Goal: Task Accomplishment & Management: Use online tool/utility

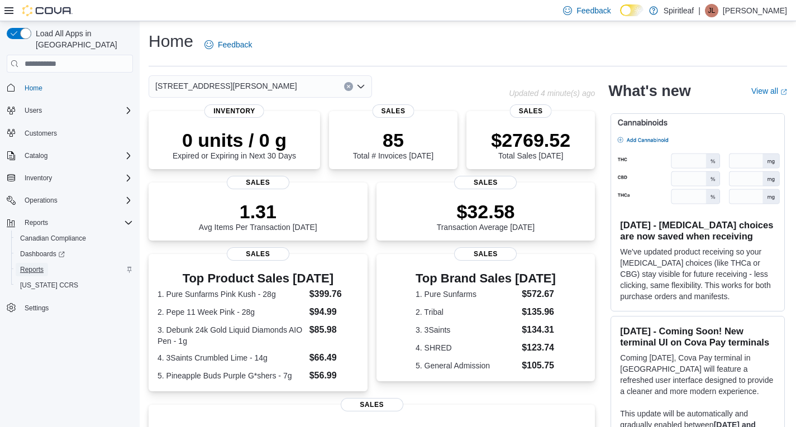
click at [16, 263] on link "Reports" at bounding box center [32, 269] width 32 height 13
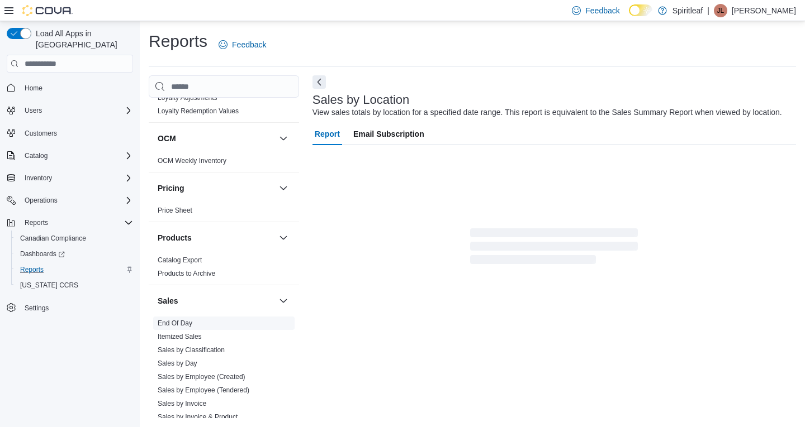
scroll to position [677, 0]
click at [182, 316] on span "End Of Day" at bounding box center [223, 322] width 141 height 13
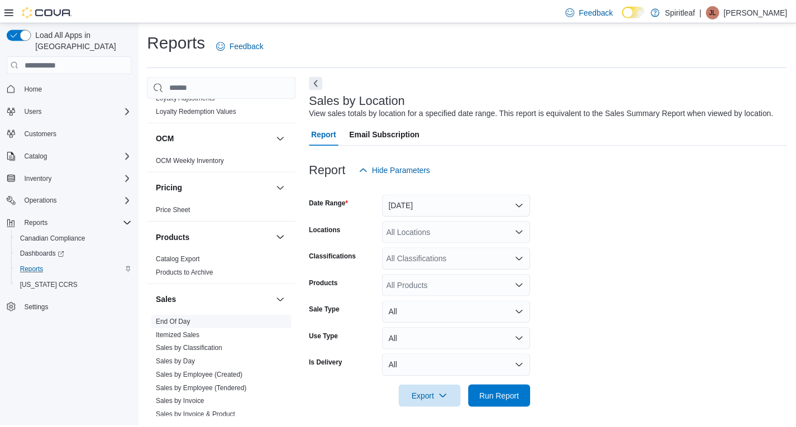
scroll to position [4, 0]
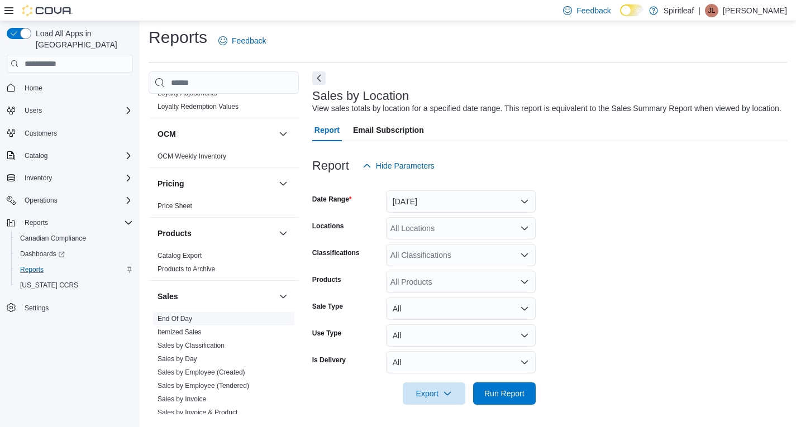
click at [190, 315] on link "End Of Day" at bounding box center [175, 319] width 35 height 8
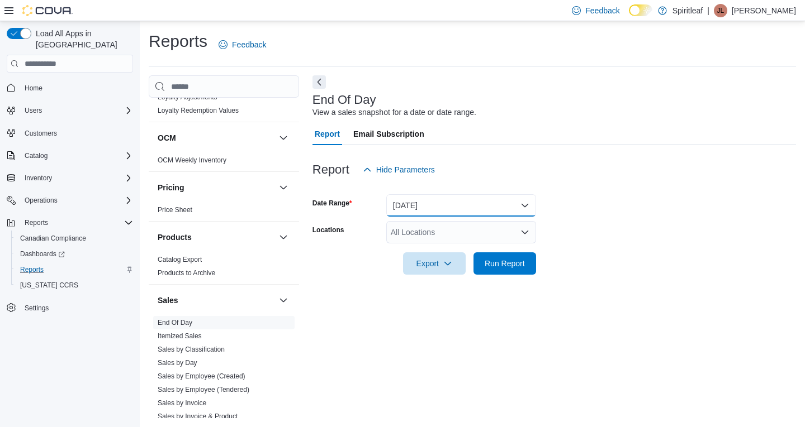
click at [448, 213] on button "Today" at bounding box center [461, 205] width 150 height 22
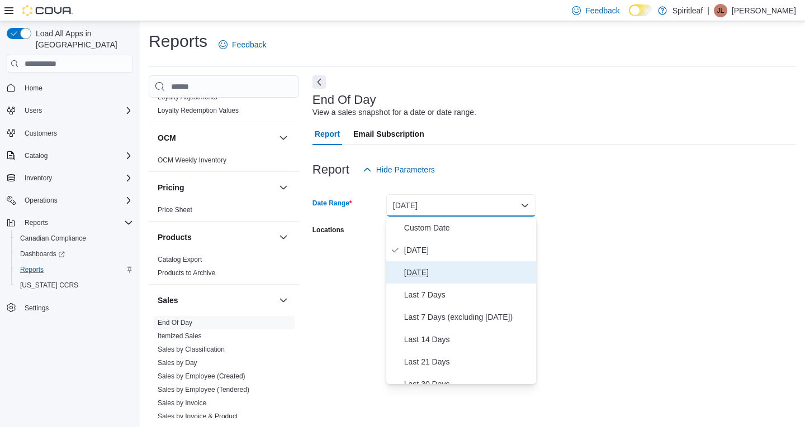
click at [426, 276] on span "Yesterday" at bounding box center [467, 272] width 127 height 13
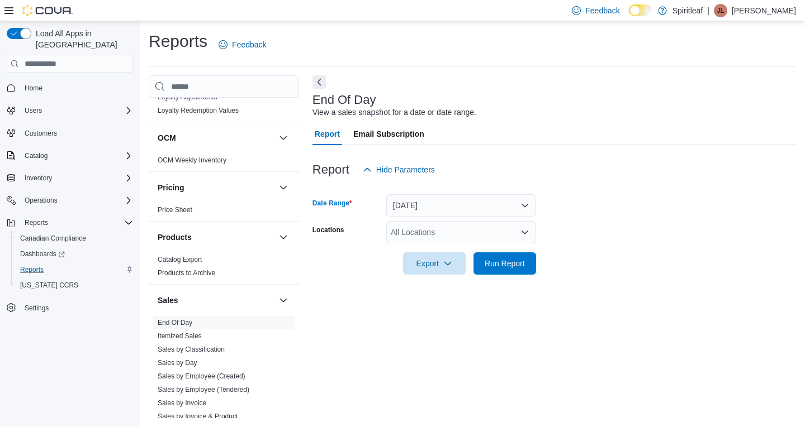
click at [416, 236] on div "All Locations" at bounding box center [461, 232] width 150 height 22
type input "***"
click at [440, 251] on span "[STREET_ADDRESS][PERSON_NAME]" at bounding box center [498, 251] width 142 height 11
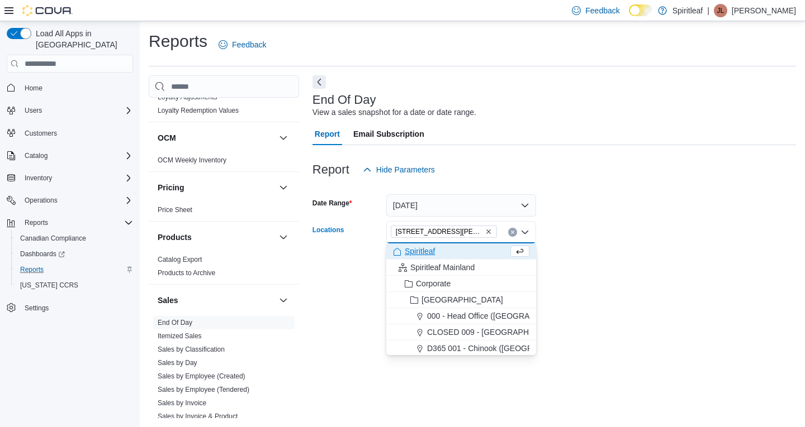
click at [635, 283] on div at bounding box center [553, 281] width 483 height 13
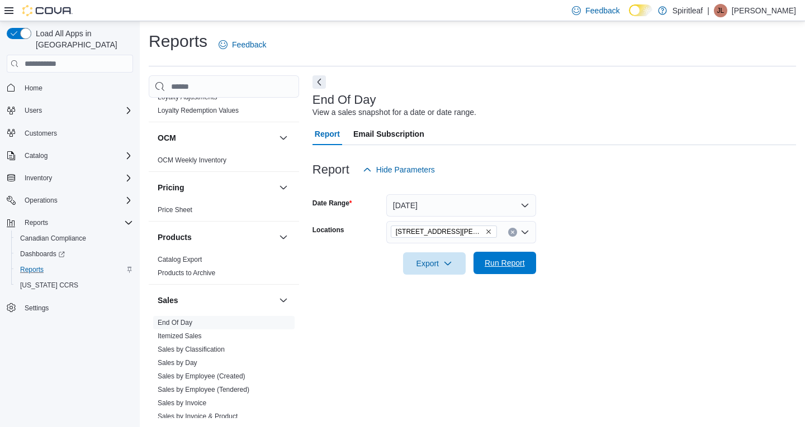
click at [518, 260] on span "Run Report" at bounding box center [504, 263] width 40 height 11
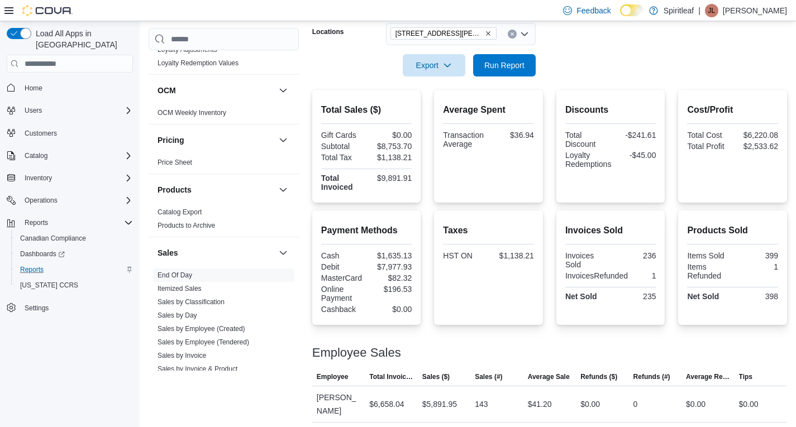
scroll to position [199, 0]
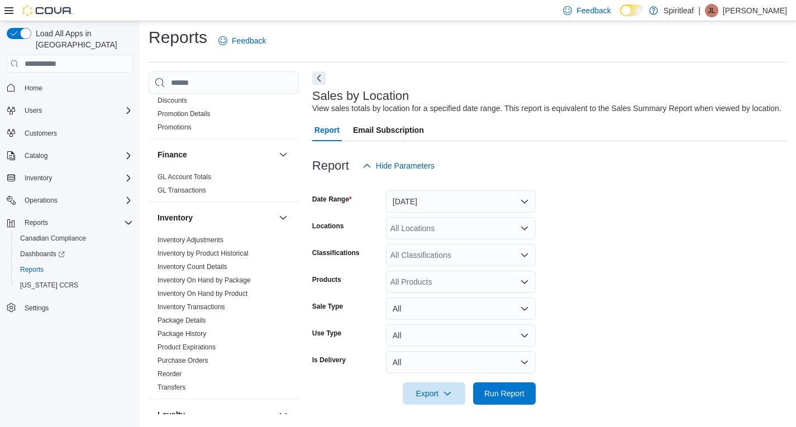
scroll to position [332, 0]
click at [507, 205] on button "Yesterday" at bounding box center [461, 202] width 150 height 22
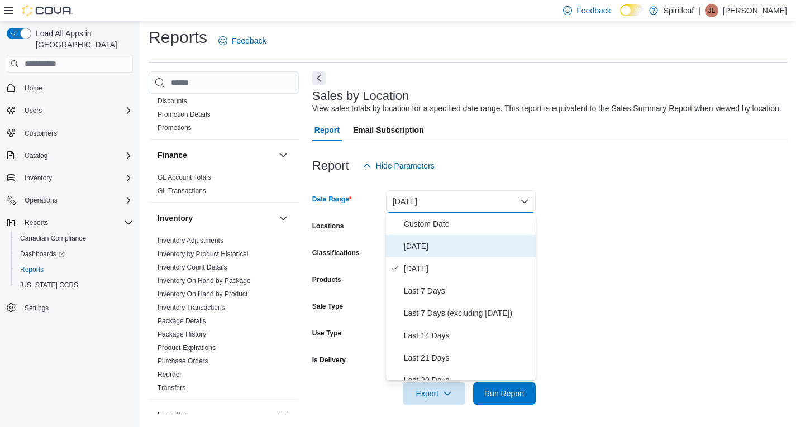
click at [456, 249] on span "Today" at bounding box center [467, 246] width 127 height 13
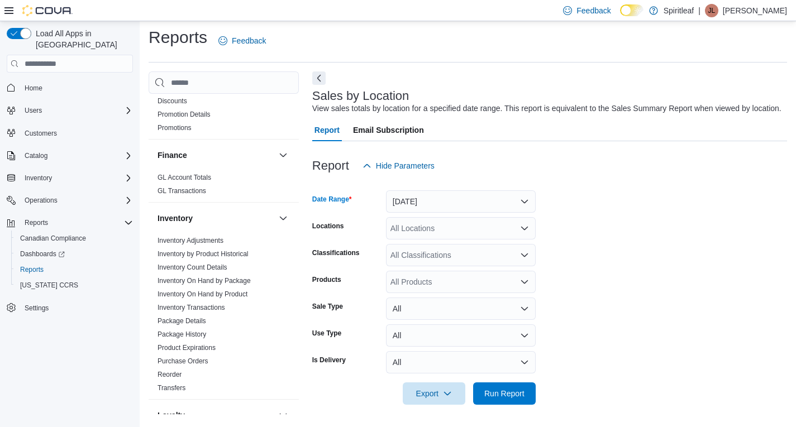
click at [650, 324] on form "Date Range Today Locations All Locations Classifications All Classifications Pr…" at bounding box center [549, 291] width 475 height 228
click at [511, 393] on span "Run Report" at bounding box center [504, 393] width 40 height 11
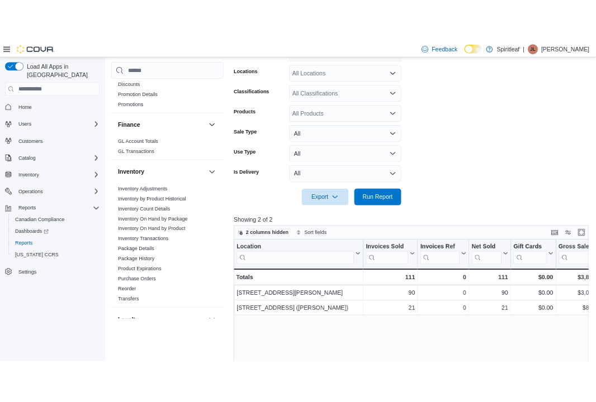
scroll to position [190, 0]
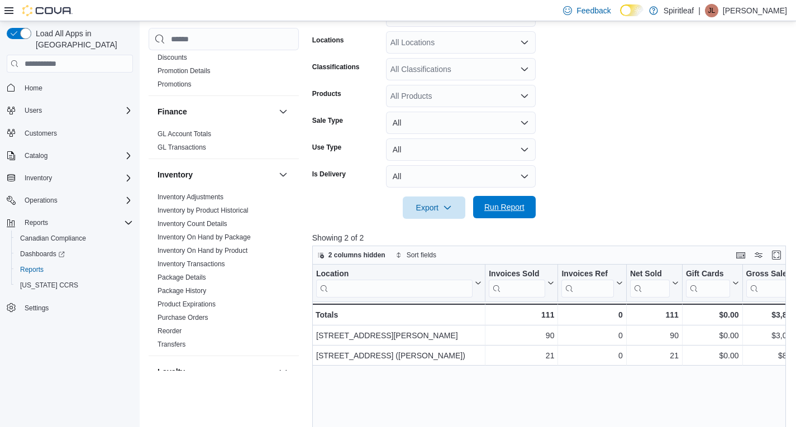
click at [510, 205] on span "Run Report" at bounding box center [504, 207] width 40 height 11
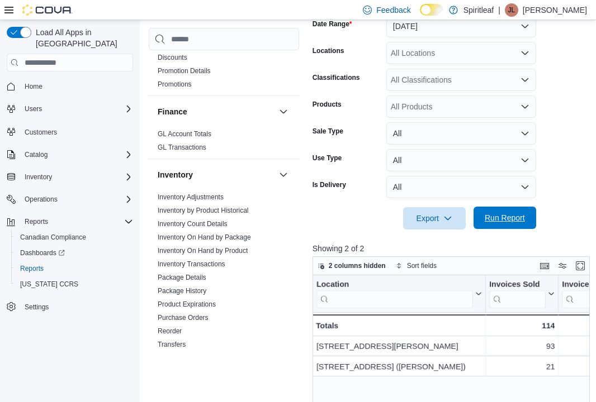
click at [509, 217] on span "Run Report" at bounding box center [504, 217] width 40 height 11
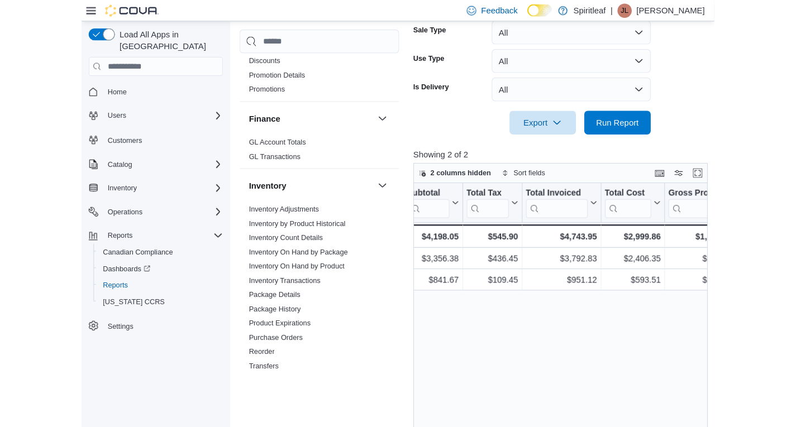
scroll to position [0, 509]
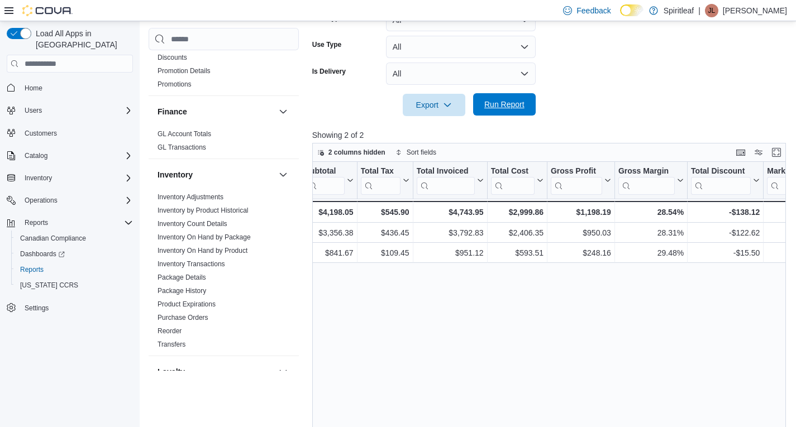
click at [492, 106] on span "Run Report" at bounding box center [504, 104] width 40 height 11
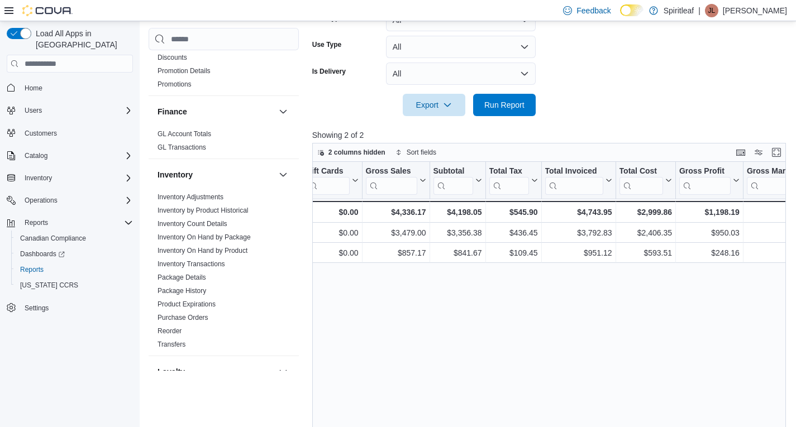
scroll to position [0, 384]
click at [521, 98] on span "Run Report" at bounding box center [504, 104] width 49 height 22
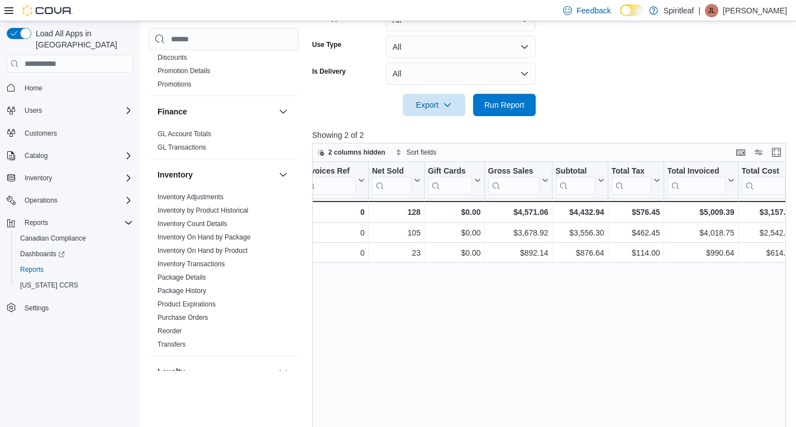
scroll to position [0, 259]
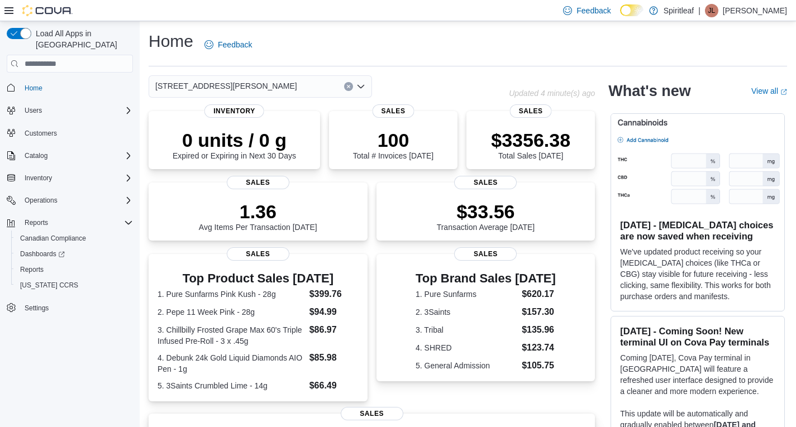
scroll to position [9, 0]
